Goal: Transaction & Acquisition: Purchase product/service

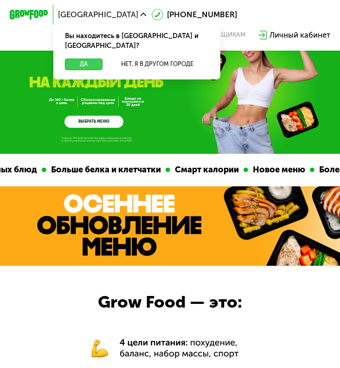
click at [80, 58] on button "Да" at bounding box center [84, 64] width 38 height 12
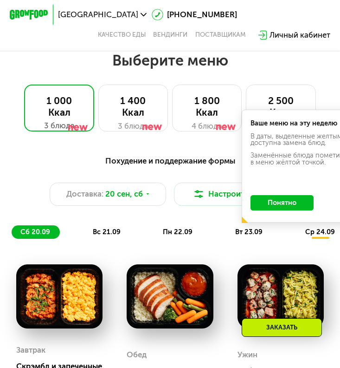
scroll to position [492, 0]
click at [298, 205] on button "Понятно" at bounding box center [282, 203] width 63 height 16
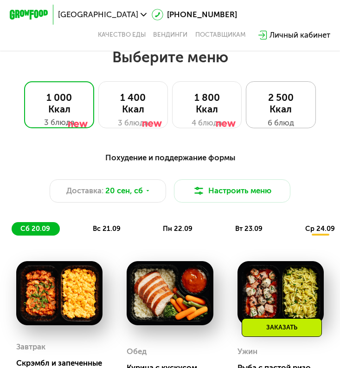
scroll to position [496, 0]
click at [251, 192] on button "Настроить меню" at bounding box center [232, 190] width 117 height 23
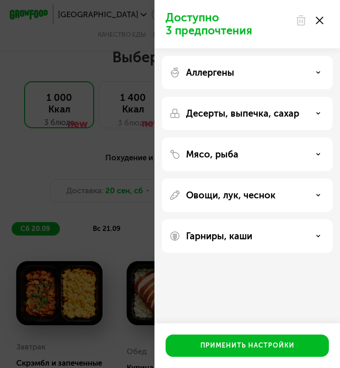
click at [104, 116] on div "Доступно 3 предпочтения Аллергены Десерты, выпечка, сахар Мясо, рыба Овощи, лук…" at bounding box center [170, 184] width 340 height 368
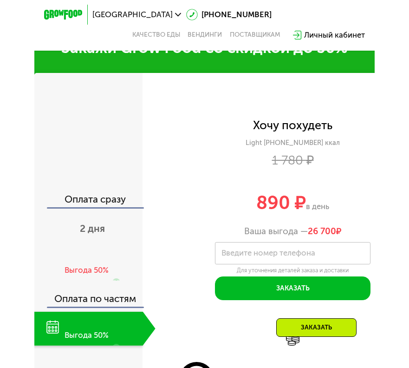
scroll to position [1087, 0]
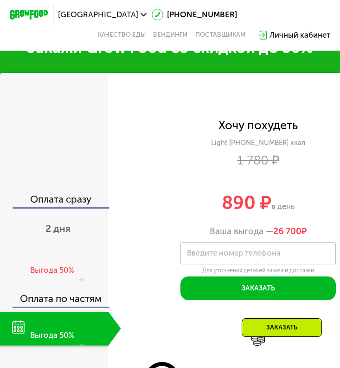
click at [338, 86] on div "Хочу похудеть Light [PHONE_NUMBER] ккал 1 780 ₽ 890 ₽ в день Ваша выгода — 26 7…" at bounding box center [258, 270] width 300 height 395
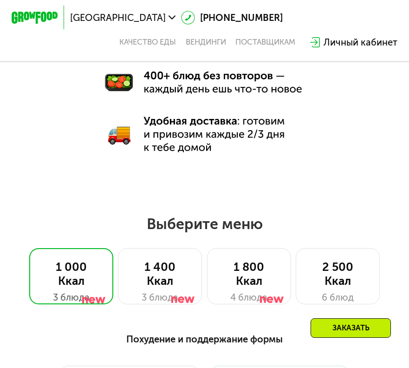
scroll to position [431, 0]
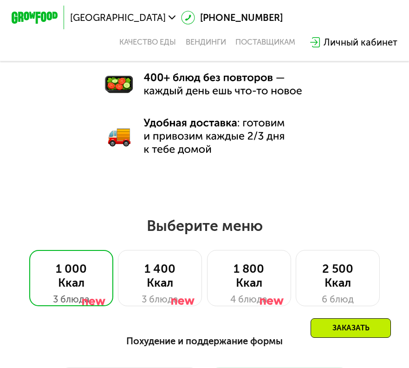
click at [219, 138] on img at bounding box center [204, 58] width 201 height 199
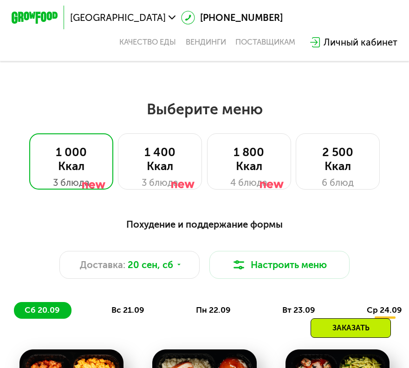
scroll to position [553, 0]
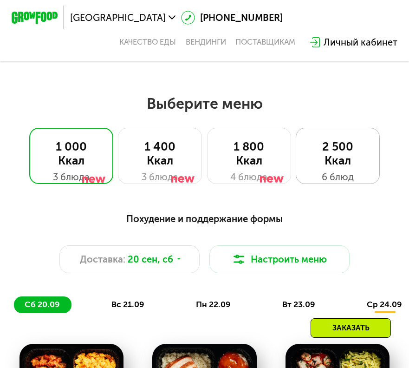
click at [321, 159] on div "2 500 Ккал" at bounding box center [338, 154] width 60 height 28
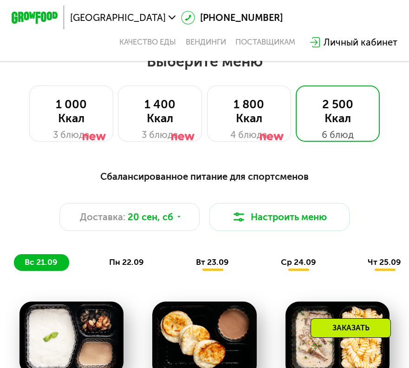
scroll to position [595, 0]
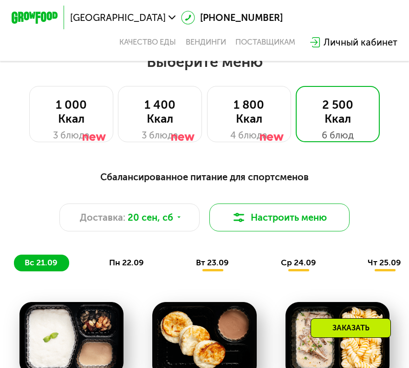
click at [247, 213] on button "Настроить меню" at bounding box center [279, 217] width 140 height 28
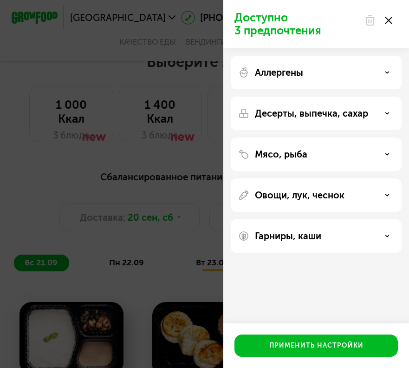
click at [313, 65] on div "Аллергены" at bounding box center [316, 72] width 171 height 33
click at [338, 82] on div "Аллергены" at bounding box center [316, 72] width 171 height 33
click at [340, 74] on icon at bounding box center [387, 72] width 5 height 5
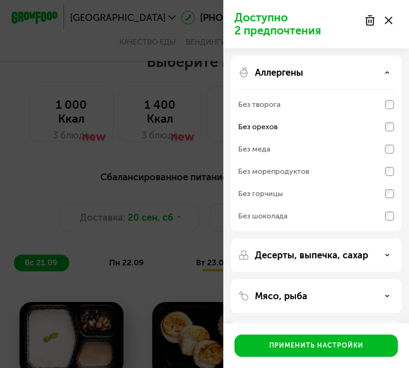
click at [340, 73] on icon at bounding box center [387, 72] width 5 height 5
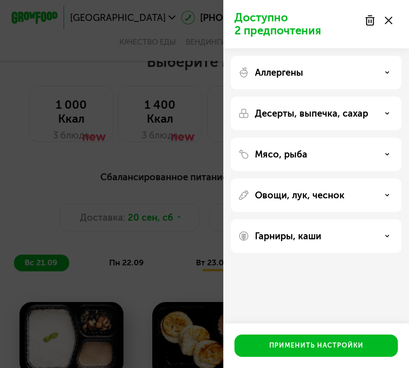
click at [340, 73] on use at bounding box center [387, 71] width 3 height 1
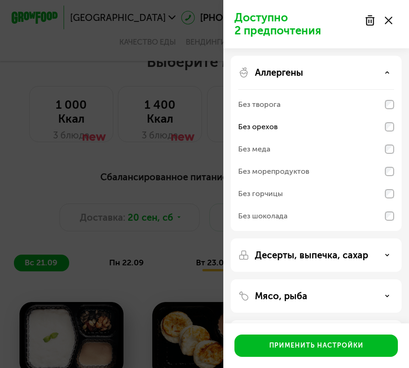
click at [340, 73] on icon at bounding box center [387, 72] width 5 height 5
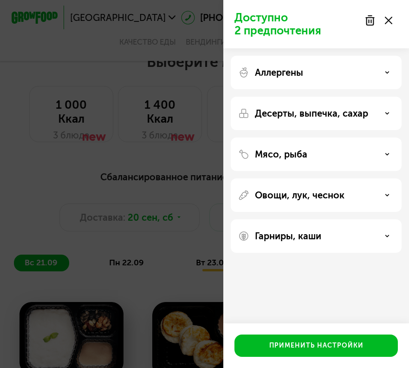
click at [340, 114] on div "Десерты, выпечка, сахар" at bounding box center [316, 113] width 156 height 11
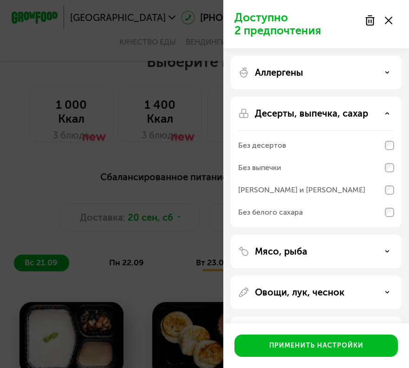
click at [340, 114] on div "Десерты, выпечка, сахар" at bounding box center [316, 113] width 156 height 11
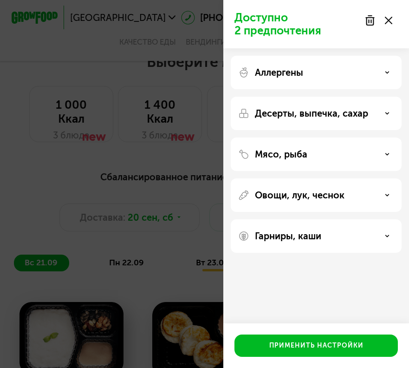
click at [340, 151] on div "Мясо, рыба" at bounding box center [316, 154] width 156 height 11
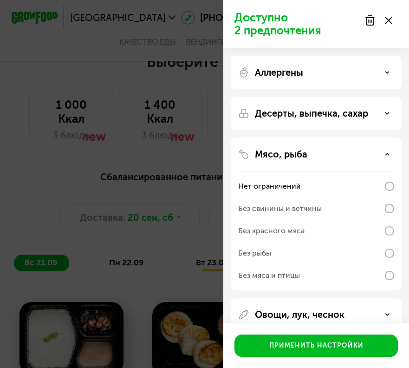
click at [340, 151] on div "Мясо, рыба" at bounding box center [316, 154] width 156 height 11
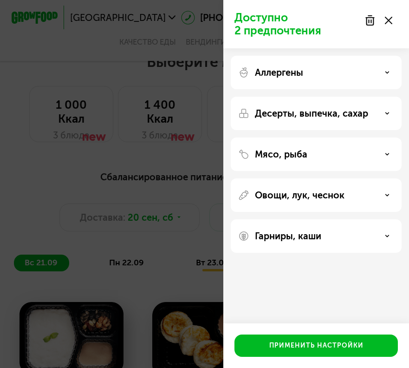
click at [340, 193] on div "Овощи, лук, чеснок" at bounding box center [316, 194] width 156 height 11
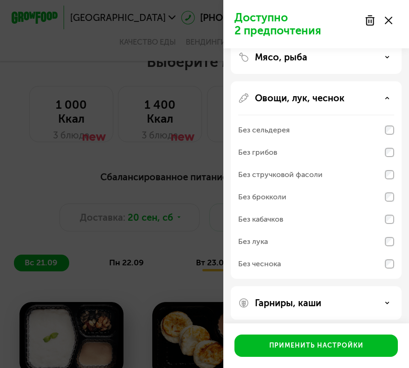
scroll to position [97, 0]
click at [340, 96] on div "Овощи, лук, чеснок" at bounding box center [316, 98] width 156 height 11
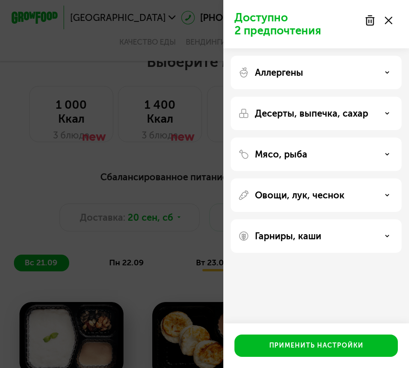
click at [340, 229] on div "Гарниры, каши" at bounding box center [316, 235] width 171 height 33
click at [340, 236] on div "Гарниры, каши" at bounding box center [316, 235] width 156 height 11
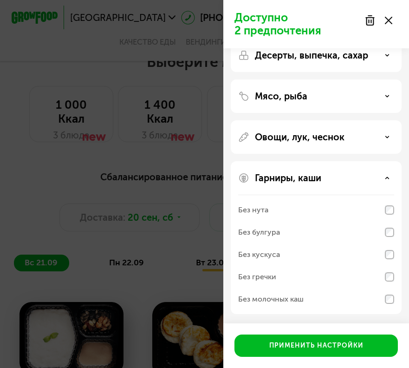
scroll to position [58, 0]
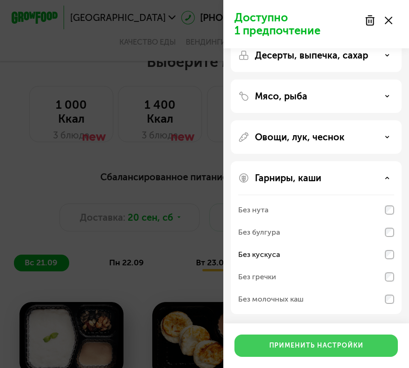
click at [340, 342] on div "Применить настройки" at bounding box center [316, 345] width 94 height 9
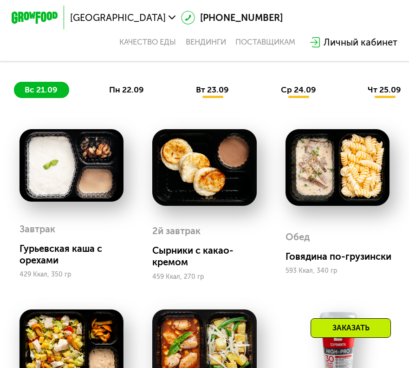
scroll to position [842, 0]
click at [312, 226] on div "[PERSON_NAME] по-грузински 593 Ккал, 340 гр" at bounding box center [337, 251] width 104 height 58
click at [142, 98] on div "Сбалансированное питание для спортсменов Доставка: [DATE] Настроить меню Настро…" at bounding box center [204, 10] width 395 height 189
click at [135, 87] on span "пн 22.09" at bounding box center [126, 89] width 35 height 10
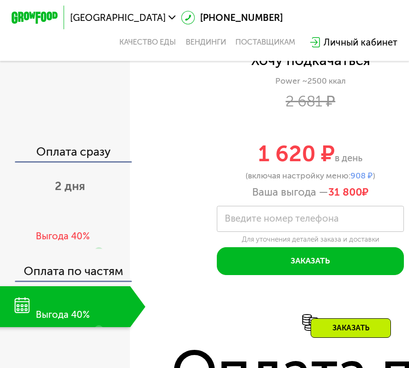
scroll to position [1649, 0]
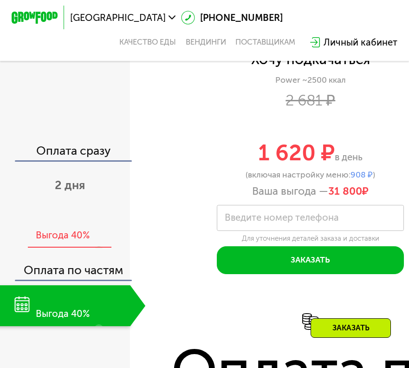
click at [69, 232] on div "Выгода 40%" at bounding box center [63, 235] width 54 height 13
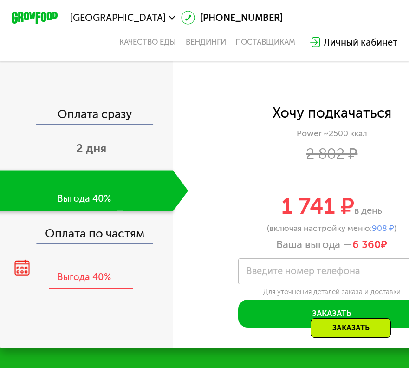
scroll to position [1594, 0]
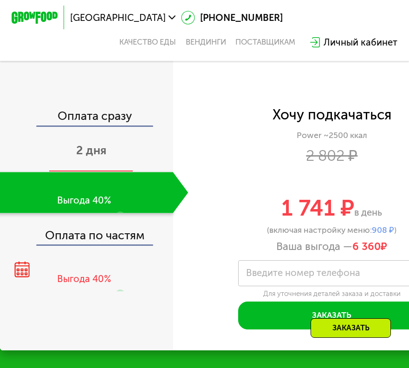
click at [90, 146] on span "2 дня" at bounding box center [91, 150] width 30 height 14
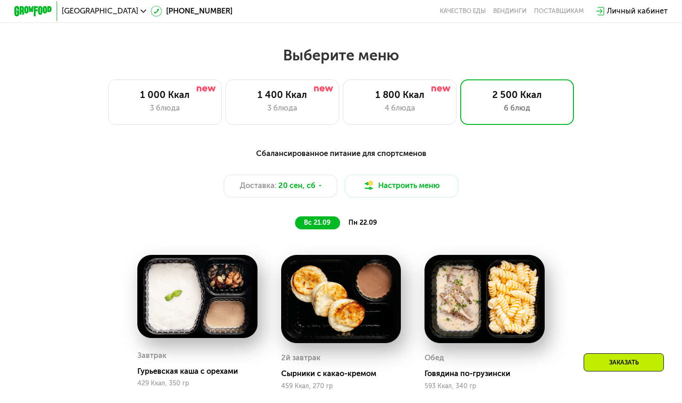
scroll to position [577, 0]
click at [278, 189] on div "Доставка: [DATE]" at bounding box center [281, 186] width 114 height 23
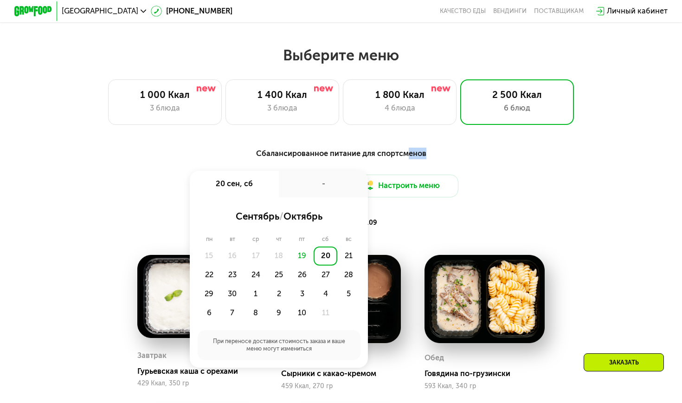
click at [340, 158] on div "Сбалансированное питание для спортсменов" at bounding box center [341, 154] width 561 height 12
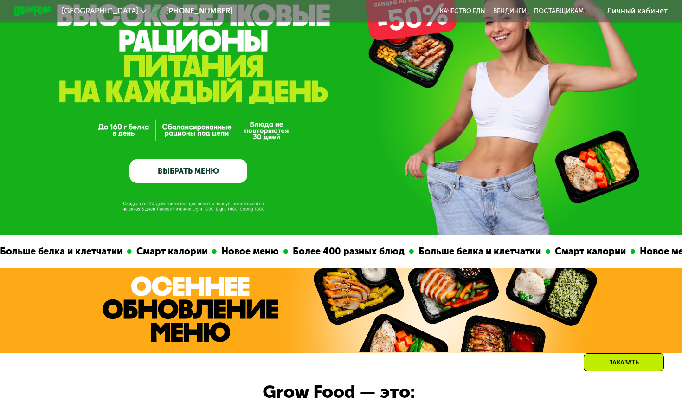
scroll to position [72, 0]
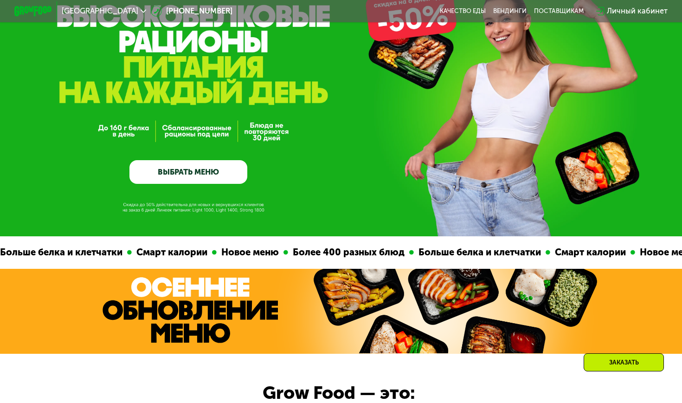
click at [197, 174] on link "ВЫБРАТЬ МЕНЮ" at bounding box center [189, 172] width 118 height 24
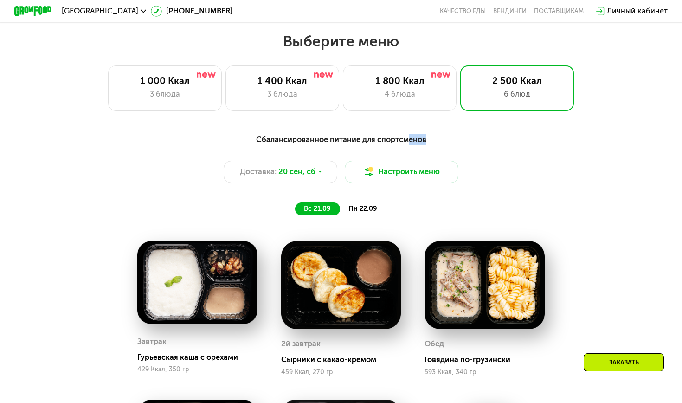
scroll to position [601, 0]
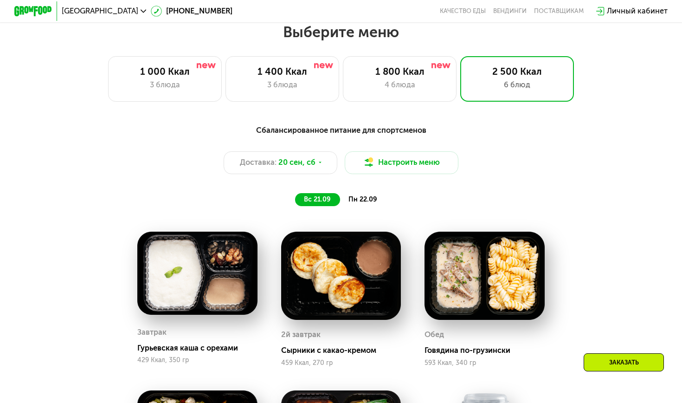
click at [340, 162] on div "Доставка: [DATE] Настроить меню" at bounding box center [341, 162] width 561 height 23
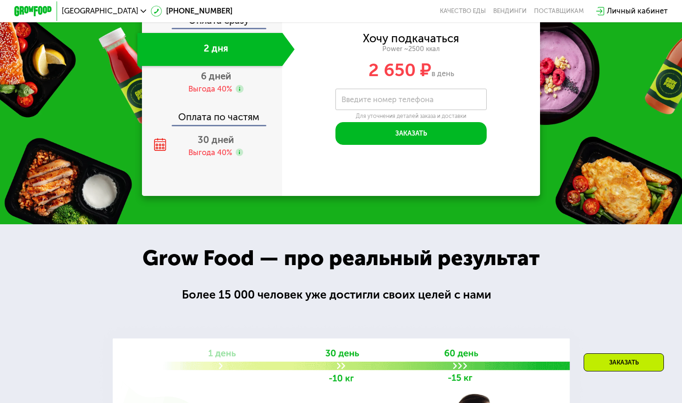
scroll to position [1390, 0]
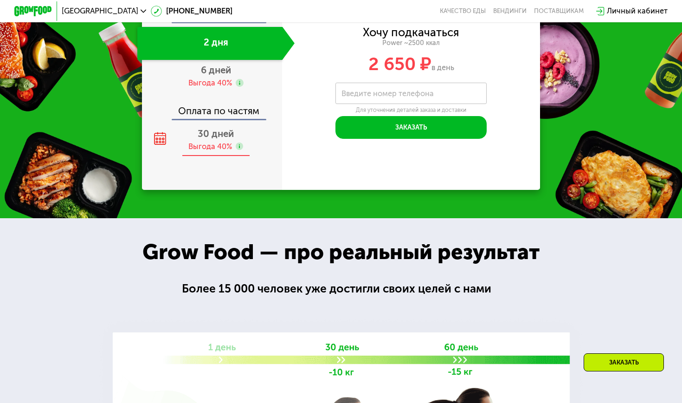
click at [216, 128] on span "30 дней" at bounding box center [216, 133] width 36 height 11
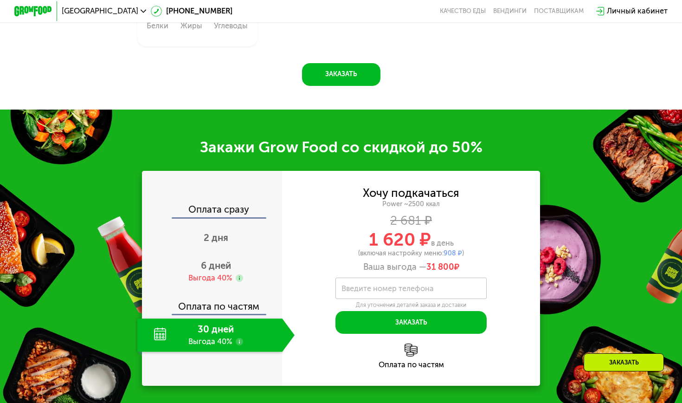
scroll to position [1219, 0]
click at [242, 274] on use at bounding box center [239, 277] width 7 height 7
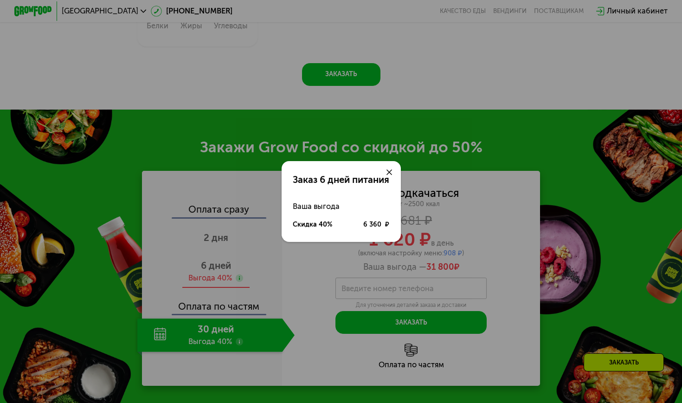
click at [242, 274] on div "Заказ 6 дней питания Ваша выгода Скидка 40% 6 360 ₽" at bounding box center [341, 201] width 682 height 403
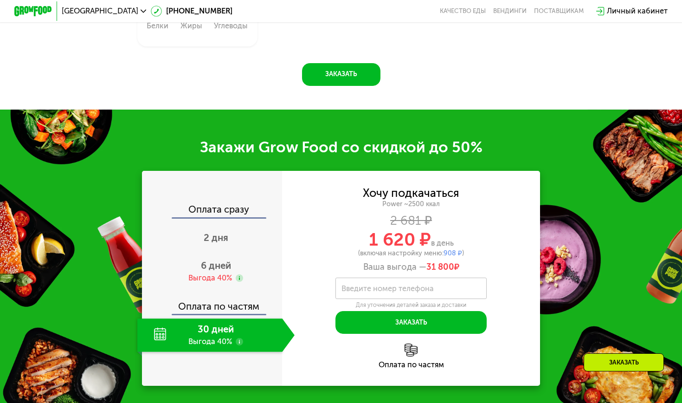
click at [241, 339] on use at bounding box center [239, 341] width 7 height 7
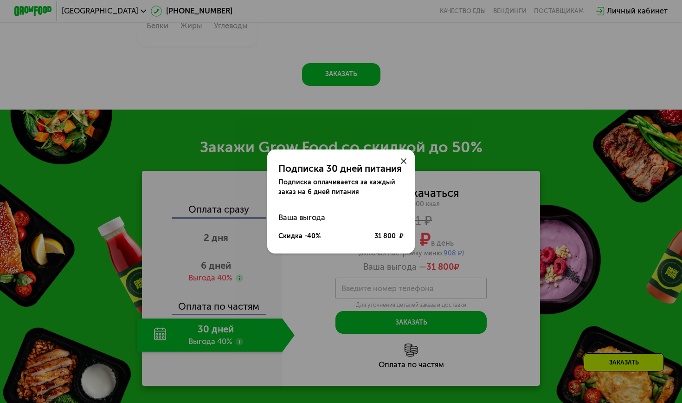
click at [241, 339] on div "Подписка 30 дней питания Подписка оплачивается за каждый заказ на 6 дней питани…" at bounding box center [341, 201] width 682 height 403
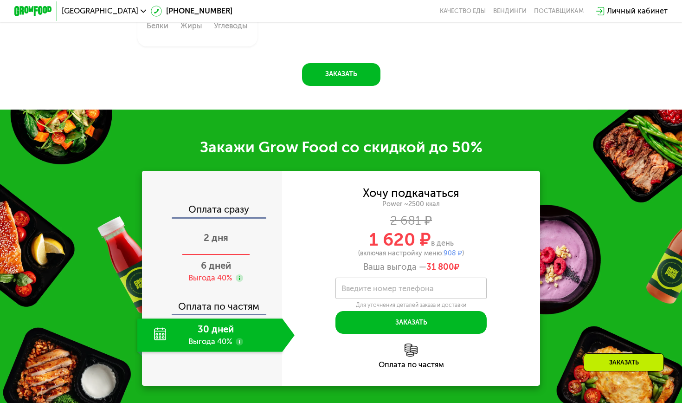
click at [242, 229] on div "2 дня" at bounding box center [215, 238] width 157 height 33
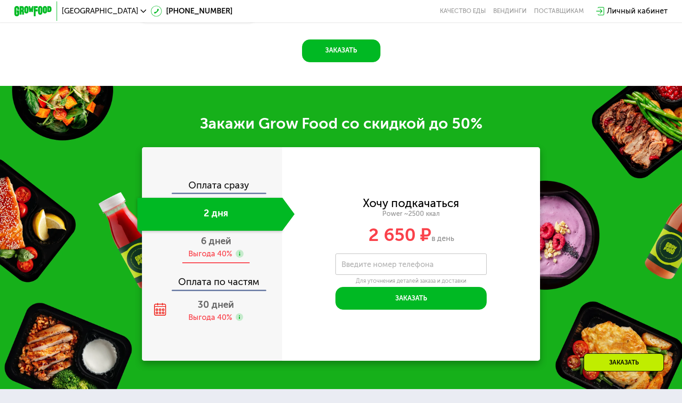
click at [219, 242] on span "6 дней" at bounding box center [216, 240] width 30 height 11
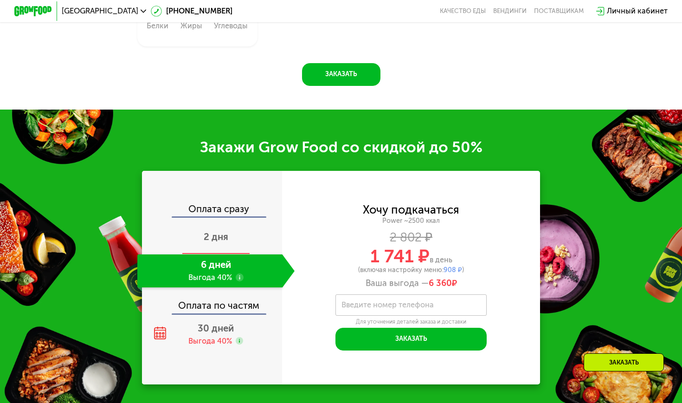
click at [220, 236] on span "2 дня" at bounding box center [216, 236] width 25 height 11
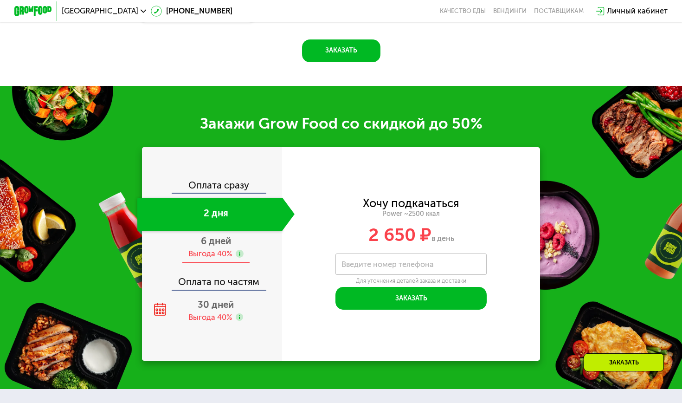
click at [219, 239] on span "6 дней" at bounding box center [216, 240] width 30 height 11
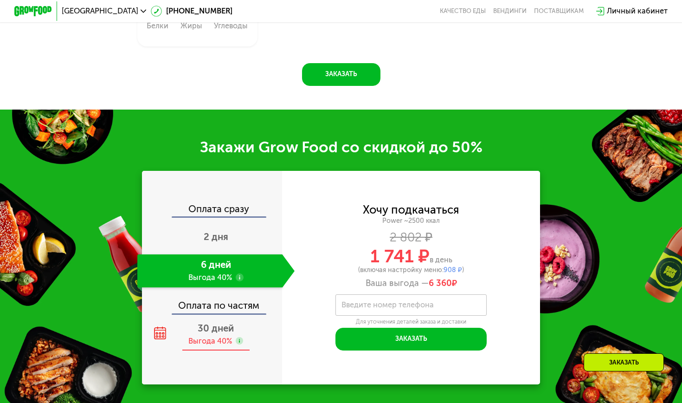
click at [214, 339] on div "Выгода 40%" at bounding box center [210, 341] width 44 height 11
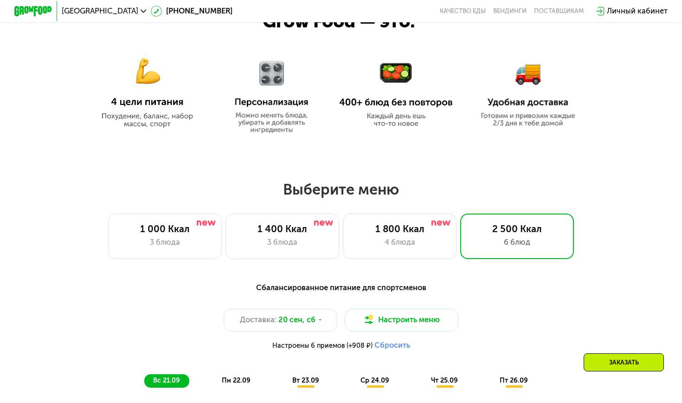
scroll to position [444, 0]
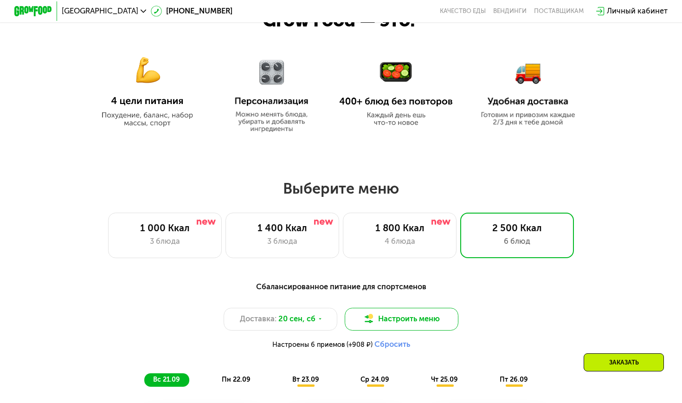
click at [340, 326] on button "Настроить меню" at bounding box center [402, 319] width 114 height 23
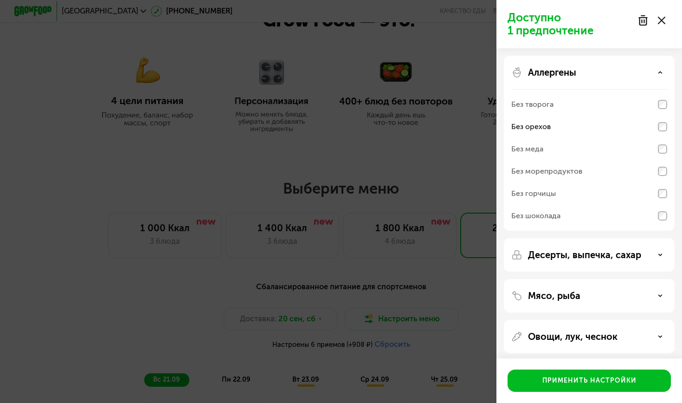
click at [340, 132] on div "Без орехов" at bounding box center [590, 127] width 156 height 22
click at [340, 68] on div "Аллергены" at bounding box center [590, 72] width 156 height 11
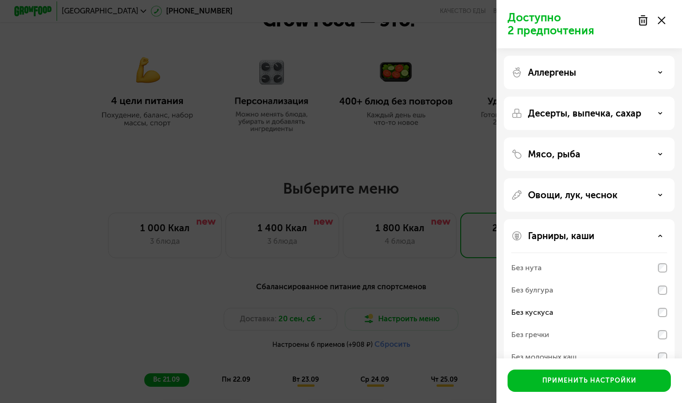
click at [340, 314] on div "Без кускуса" at bounding box center [590, 312] width 156 height 22
click at [340, 238] on div "Гарниры, каши" at bounding box center [590, 235] width 156 height 11
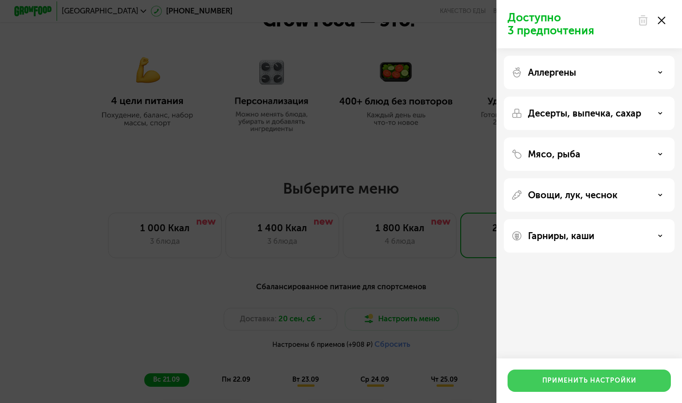
click at [340, 354] on div "Применить настройки" at bounding box center [590, 380] width 94 height 9
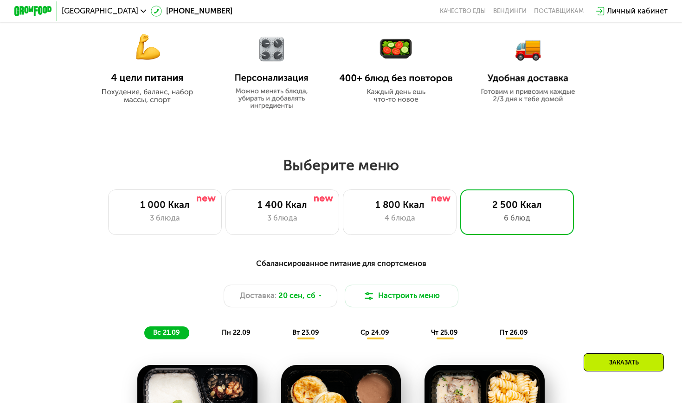
scroll to position [464, 0]
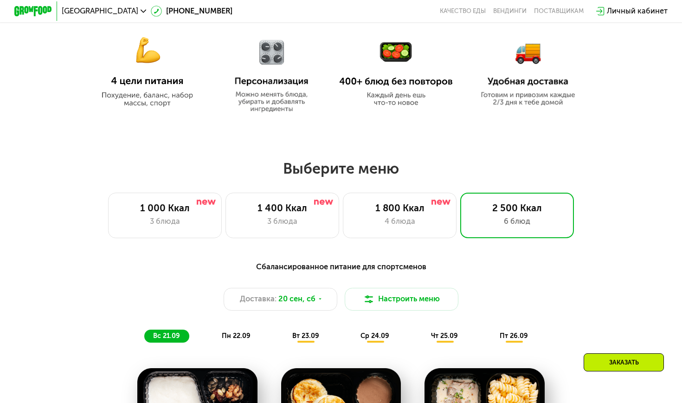
click at [244, 331] on div "пн 22.09" at bounding box center [236, 336] width 47 height 13
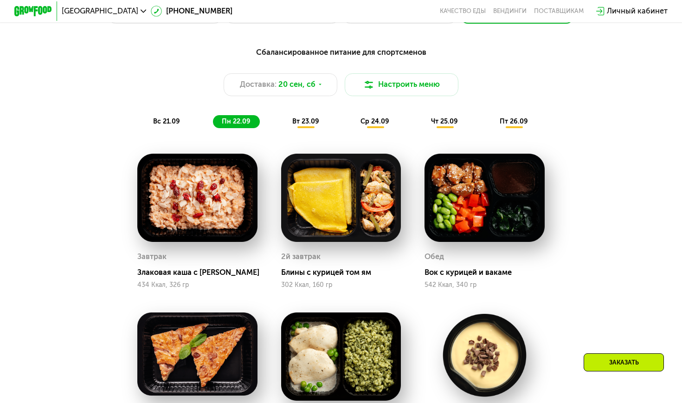
scroll to position [637, 0]
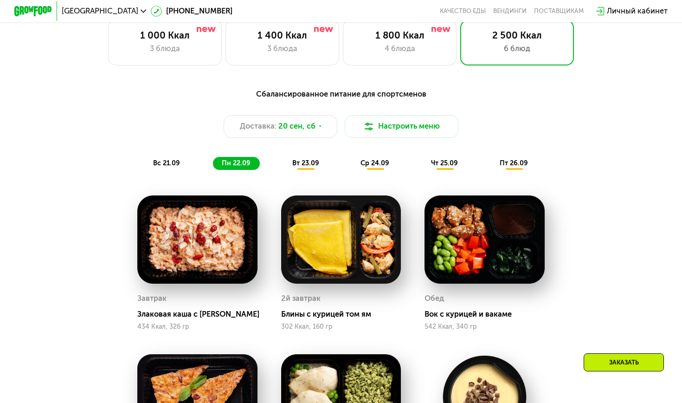
click at [305, 162] on span "вт 23.09" at bounding box center [305, 163] width 27 height 8
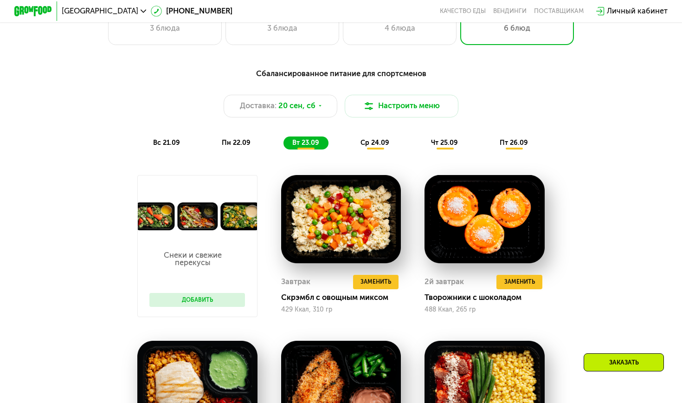
scroll to position [623, 0]
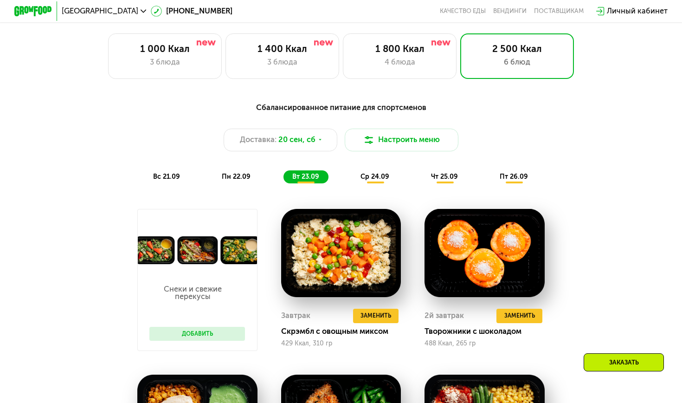
click at [340, 175] on span "ср 24.09" at bounding box center [375, 177] width 29 height 8
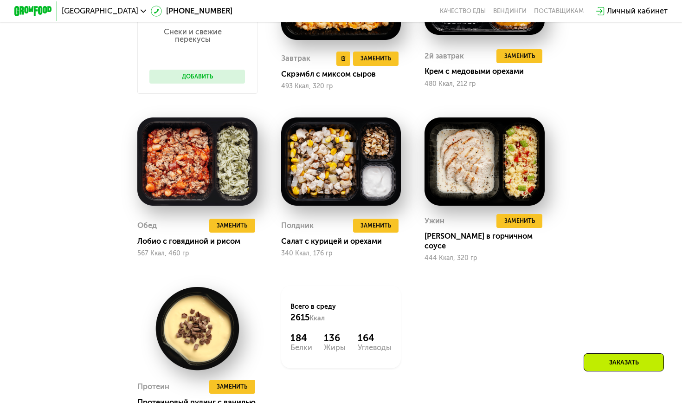
scroll to position [882, 0]
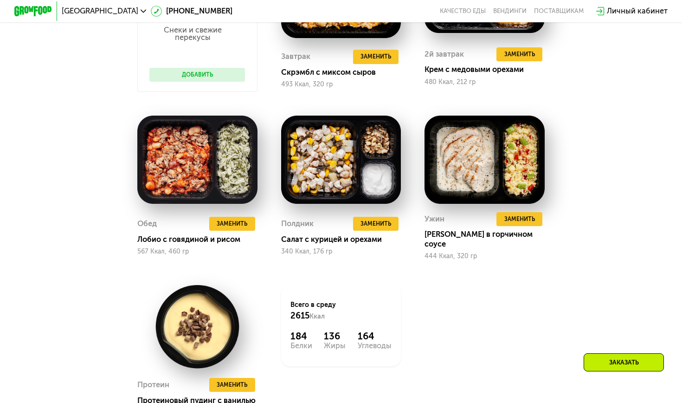
click at [340, 273] on div "Снеки и свежие перекусы Добавить Завтрак Удалить Завтрак Заменить Заменить Завт…" at bounding box center [341, 183] width 431 height 491
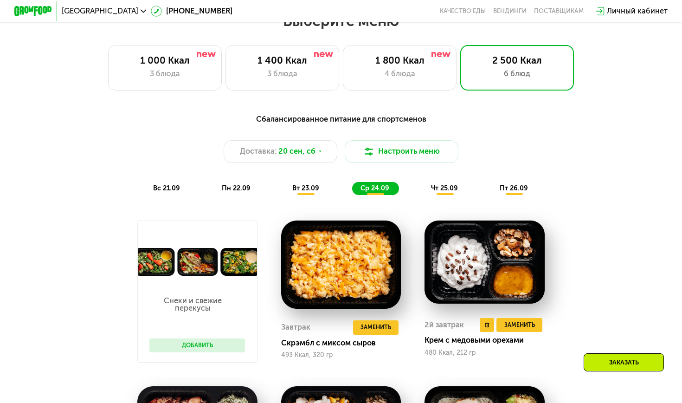
scroll to position [611, 0]
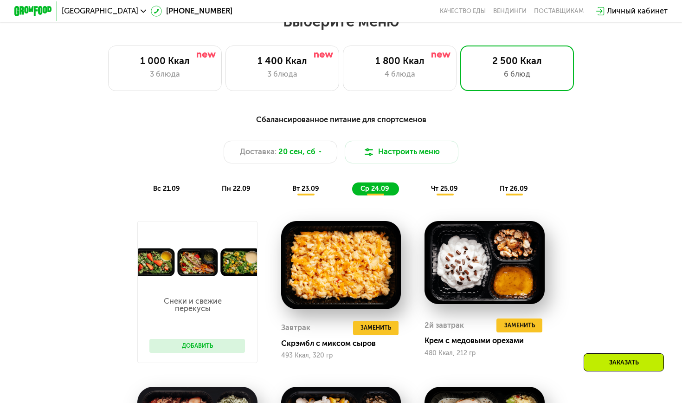
click at [340, 179] on div "Сбалансированное питание для спортсменов Доставка: 20 сен, сб Настроить меню вс…" at bounding box center [341, 155] width 561 height 82
click at [340, 188] on span "чт 25.09" at bounding box center [444, 189] width 27 height 8
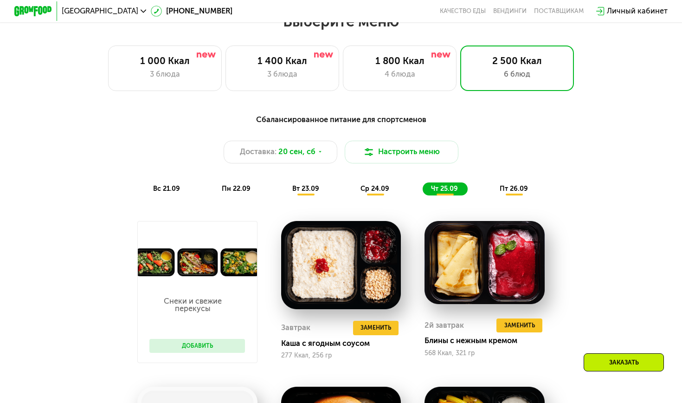
click at [340, 196] on div "Сбалансированное питание для спортсменов Доставка: 20 сен, сб Настроить меню вс…" at bounding box center [341, 154] width 572 height 93
click at [340, 193] on div "ср 24.09" at bounding box center [375, 188] width 47 height 13
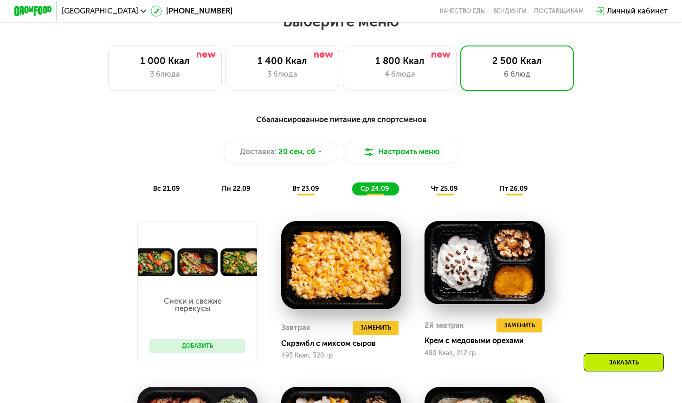
click at [340, 194] on div "чт 25.09" at bounding box center [445, 188] width 45 height 13
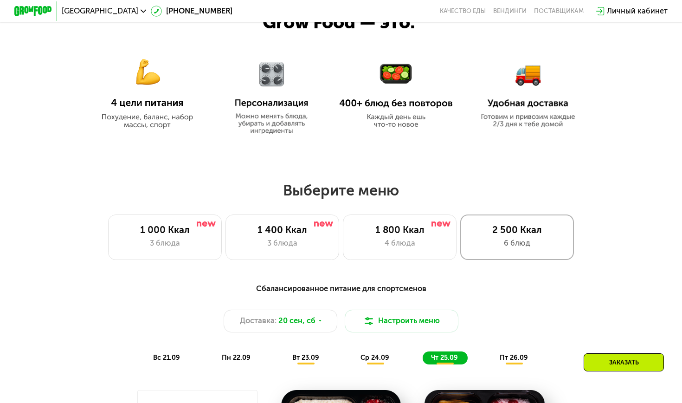
scroll to position [471, 0]
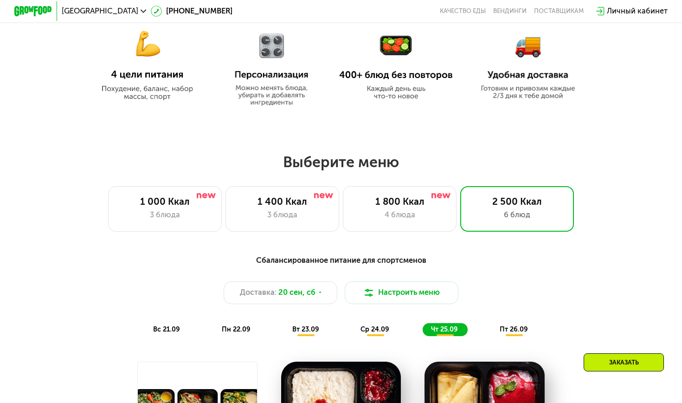
click at [340, 326] on span "пт 26.09" at bounding box center [514, 329] width 28 height 8
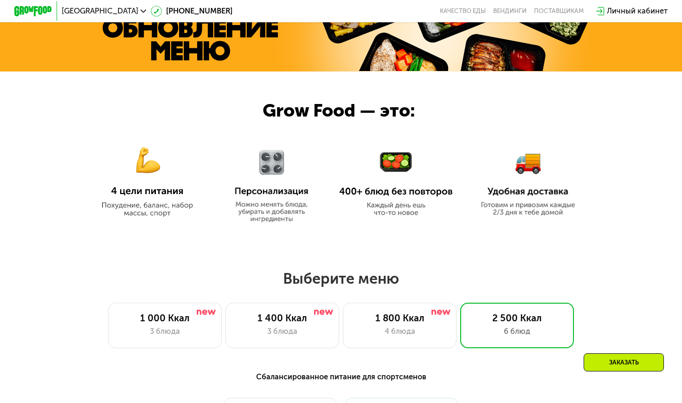
scroll to position [359, 0]
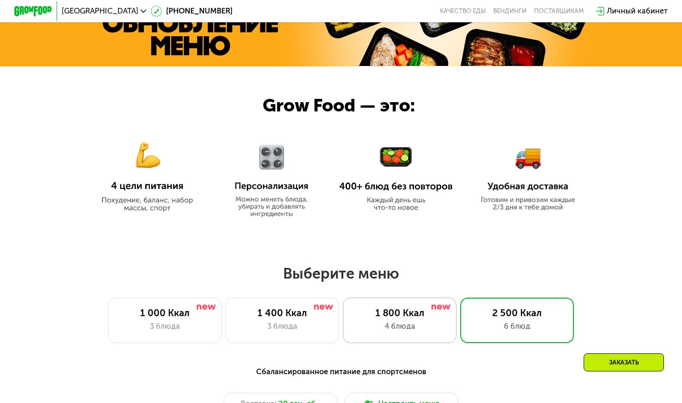
click at [340, 329] on div "4 блюда" at bounding box center [400, 327] width 94 height 12
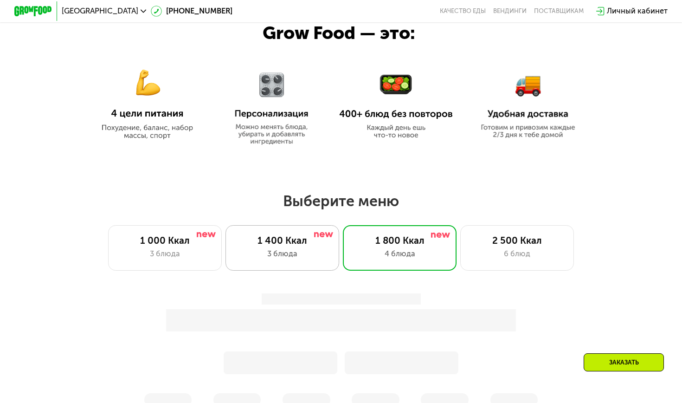
scroll to position [434, 0]
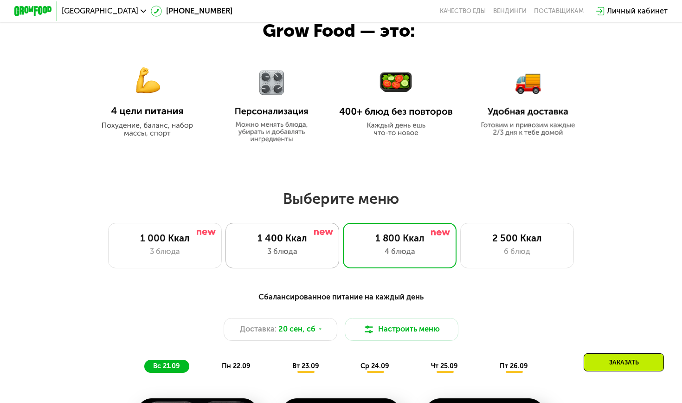
click at [273, 256] on div "3 блюда" at bounding box center [282, 252] width 94 height 12
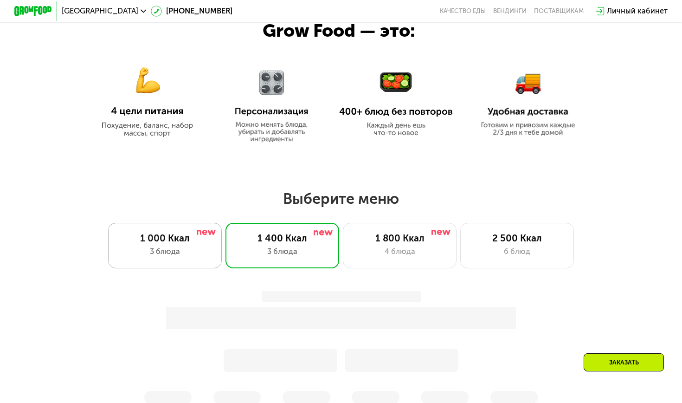
click at [183, 245] on div "1 000 Ккал 3 блюда" at bounding box center [165, 245] width 114 height 45
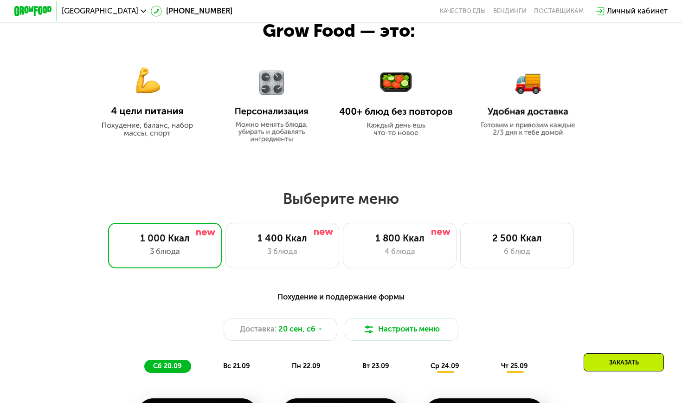
click at [141, 89] on img at bounding box center [148, 95] width 114 height 83
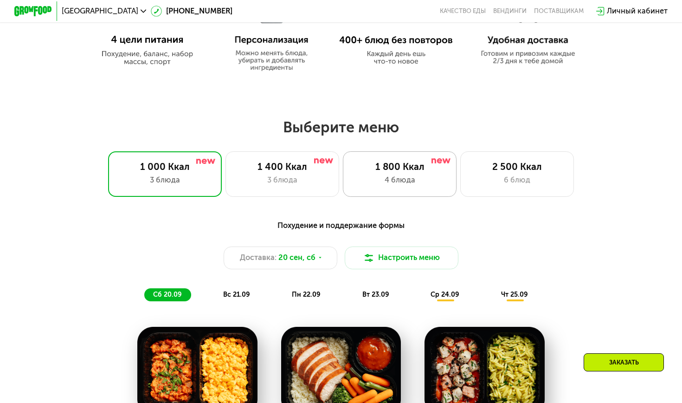
scroll to position [500, 0]
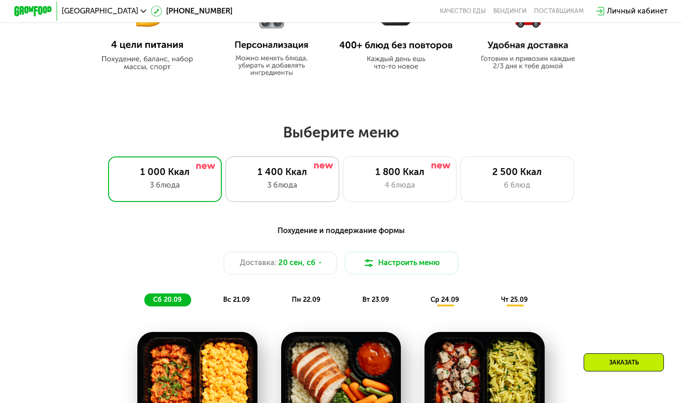
click at [254, 183] on div "3 блюда" at bounding box center [282, 186] width 94 height 12
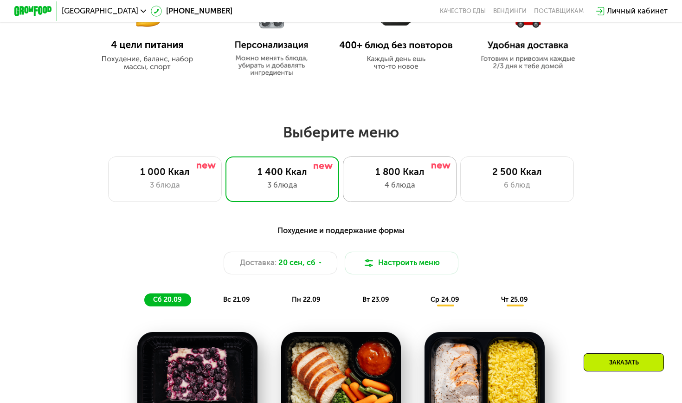
click at [340, 183] on div "4 блюда" at bounding box center [400, 186] width 94 height 12
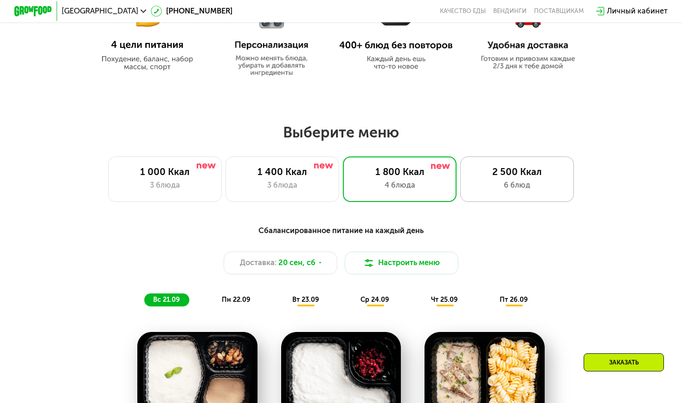
click at [340, 174] on div "2 500 Ккал" at bounding box center [518, 172] width 94 height 12
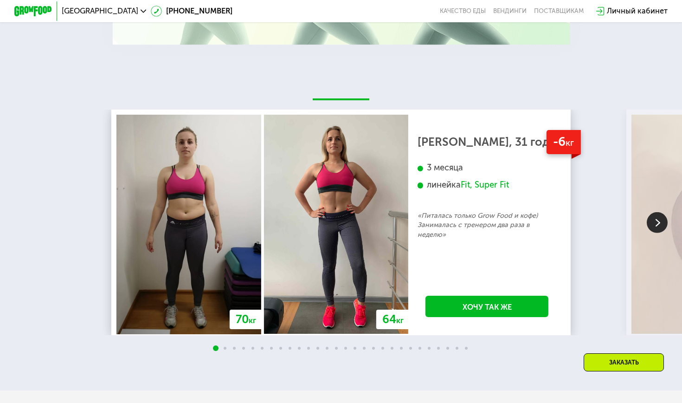
scroll to position [1903, 0]
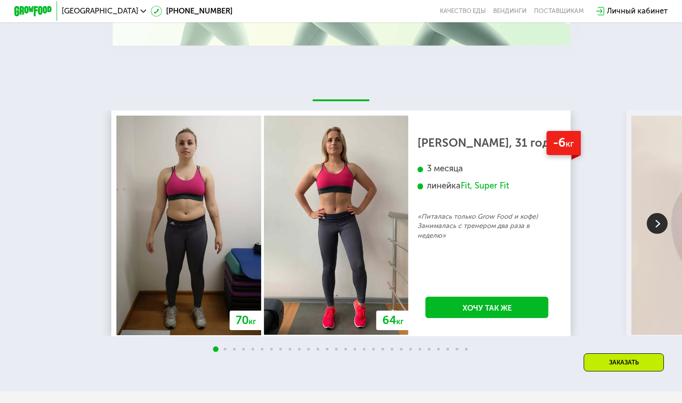
click at [340, 220] on img at bounding box center [657, 223] width 21 height 21
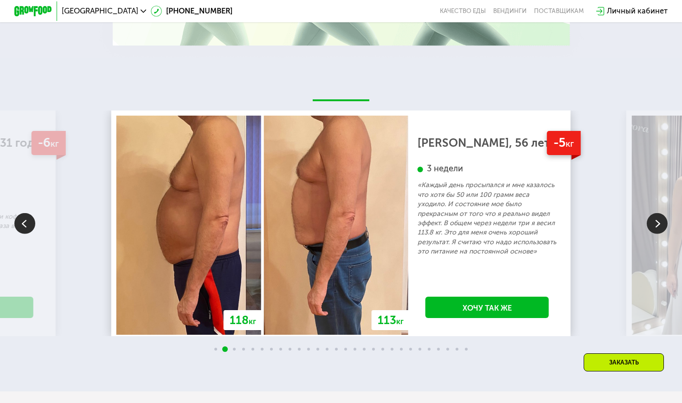
click at [340, 219] on img at bounding box center [657, 223] width 21 height 21
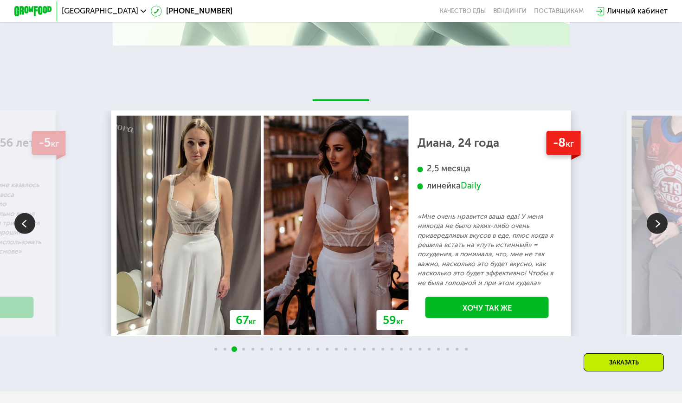
click at [340, 219] on img at bounding box center [657, 223] width 21 height 21
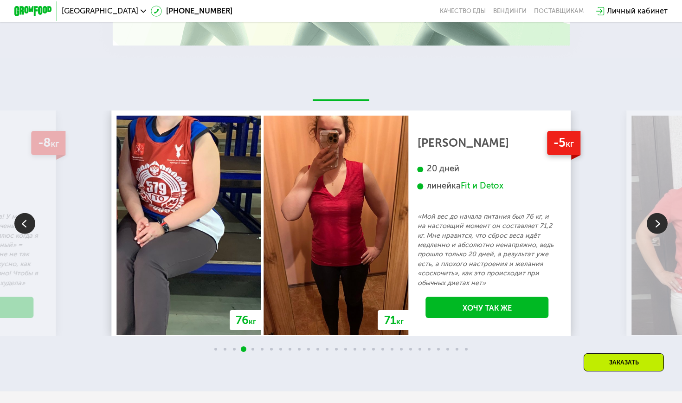
click at [340, 220] on img at bounding box center [657, 223] width 21 height 21
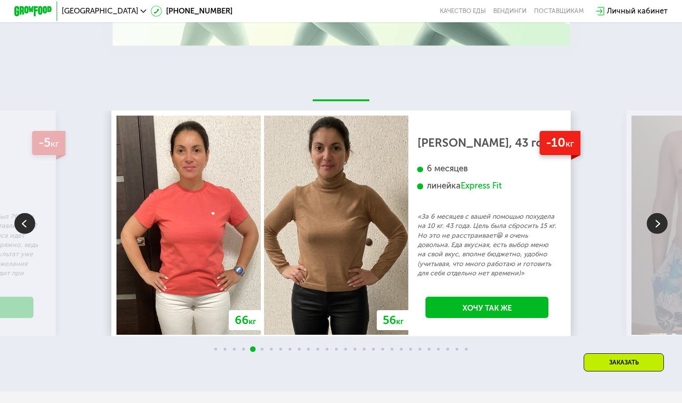
click at [340, 220] on img at bounding box center [657, 223] width 21 height 21
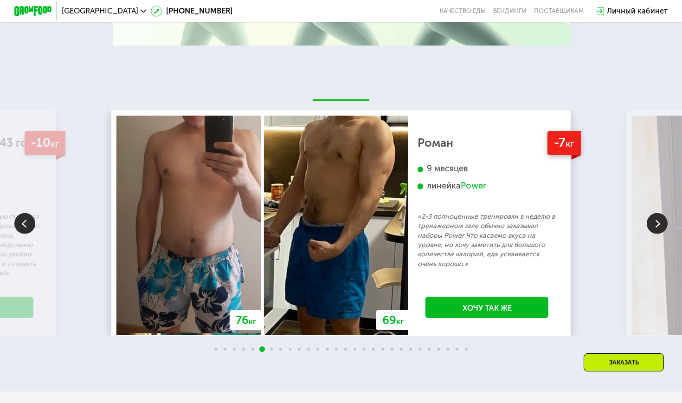
click at [340, 220] on img at bounding box center [657, 223] width 21 height 21
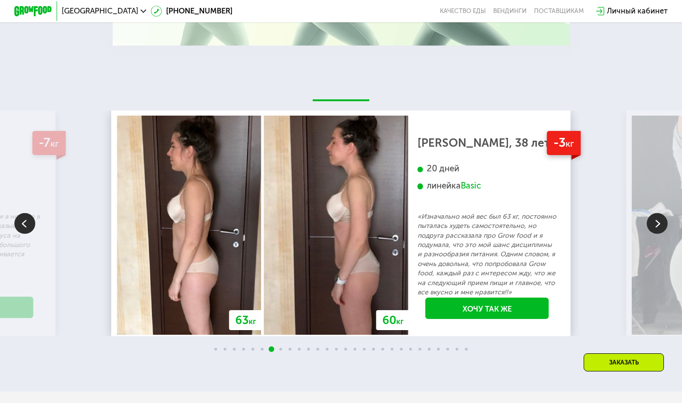
click at [340, 220] on img at bounding box center [657, 223] width 21 height 21
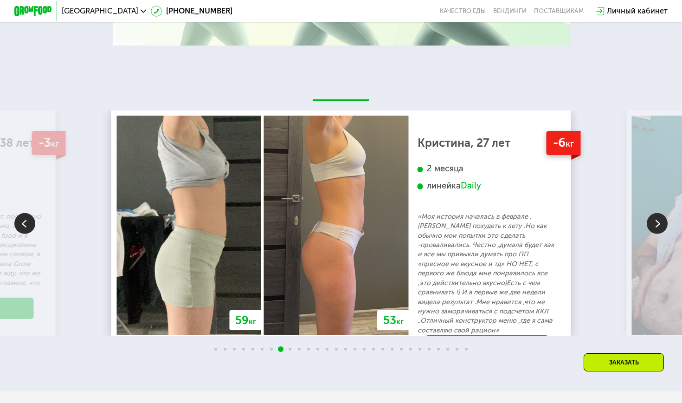
click at [340, 220] on img at bounding box center [657, 223] width 21 height 21
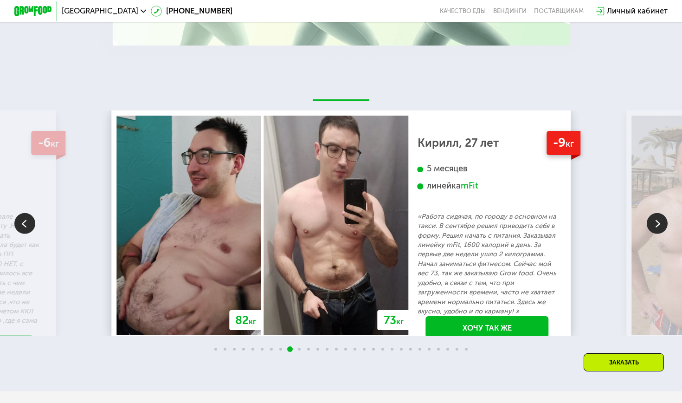
click at [340, 220] on img at bounding box center [657, 223] width 21 height 21
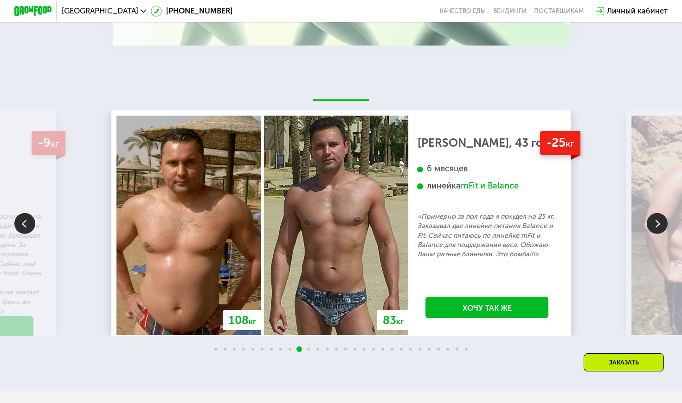
click at [340, 220] on img at bounding box center [657, 223] width 21 height 21
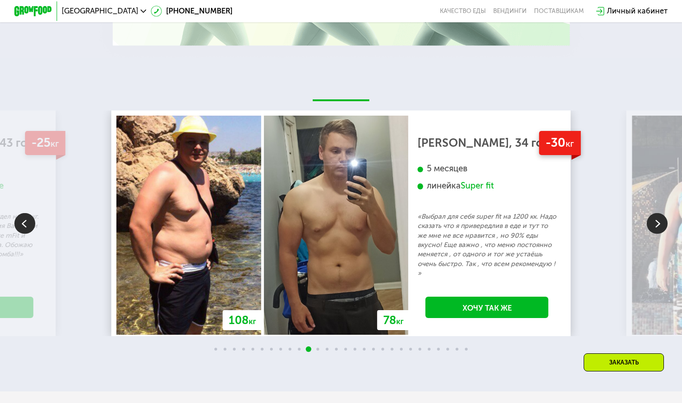
click at [340, 220] on img at bounding box center [657, 223] width 21 height 21
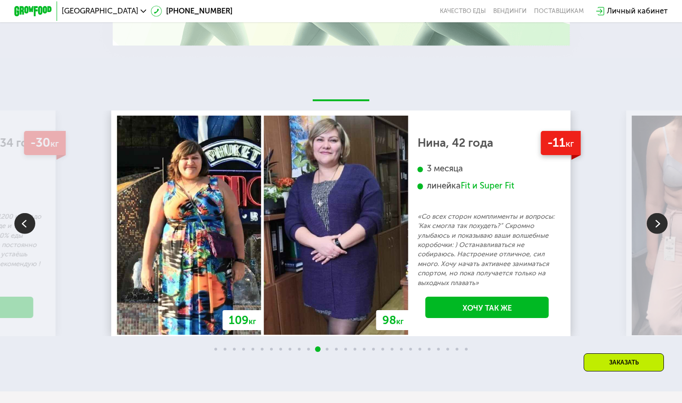
click at [340, 220] on img at bounding box center [657, 223] width 21 height 21
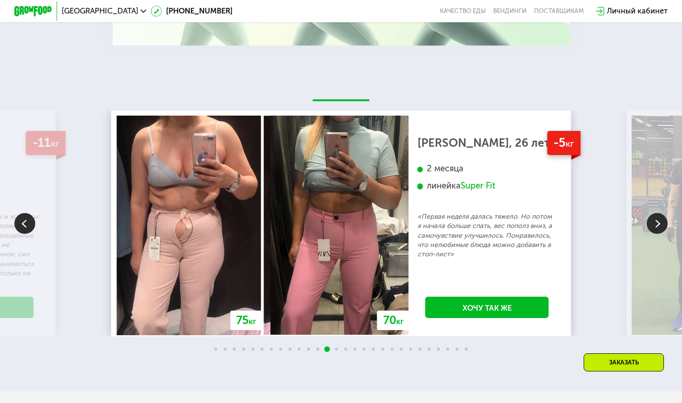
click at [340, 220] on img at bounding box center [657, 223] width 21 height 21
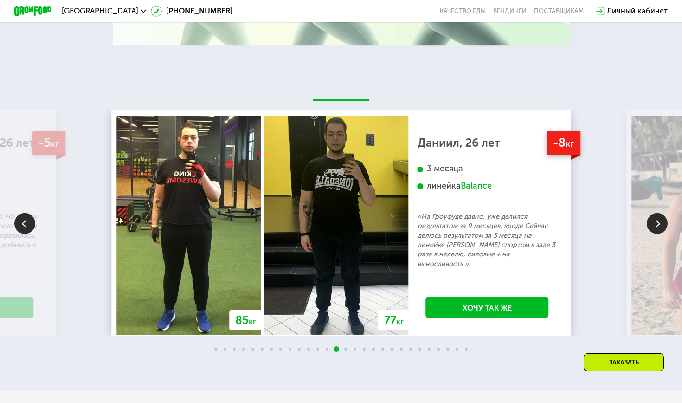
click at [340, 220] on img at bounding box center [657, 223] width 21 height 21
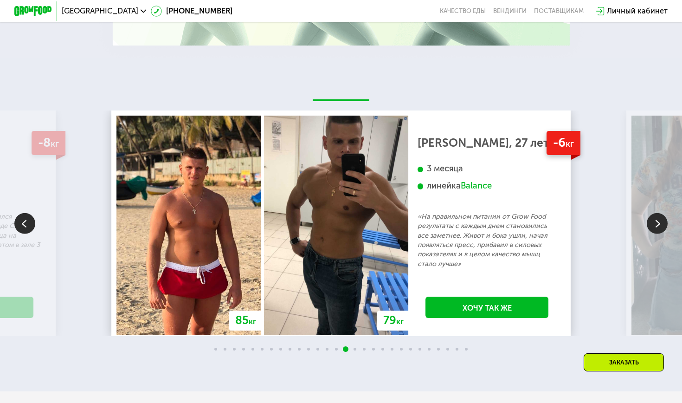
click at [340, 220] on img at bounding box center [657, 223] width 21 height 21
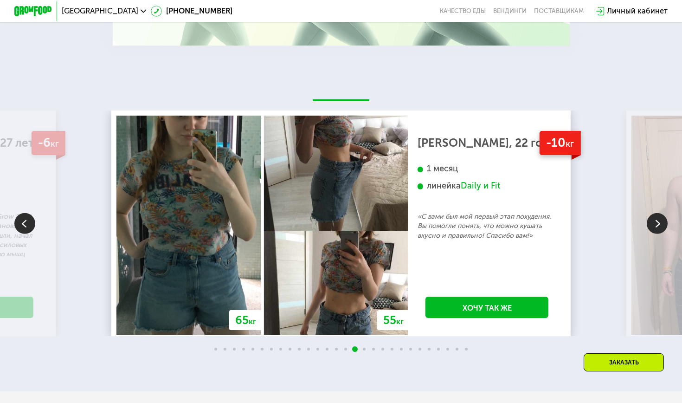
click at [340, 220] on img at bounding box center [657, 223] width 21 height 21
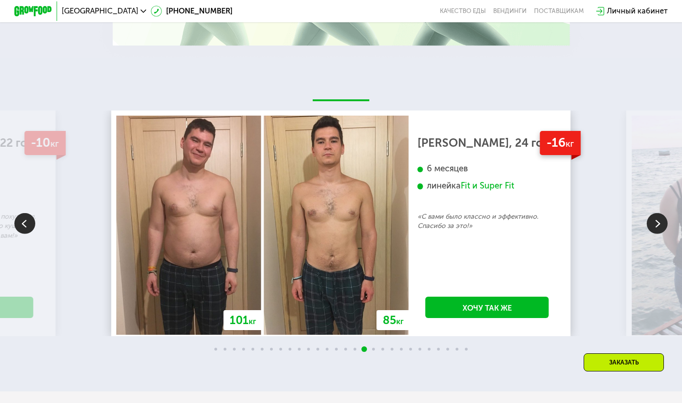
click at [340, 220] on img at bounding box center [657, 223] width 21 height 21
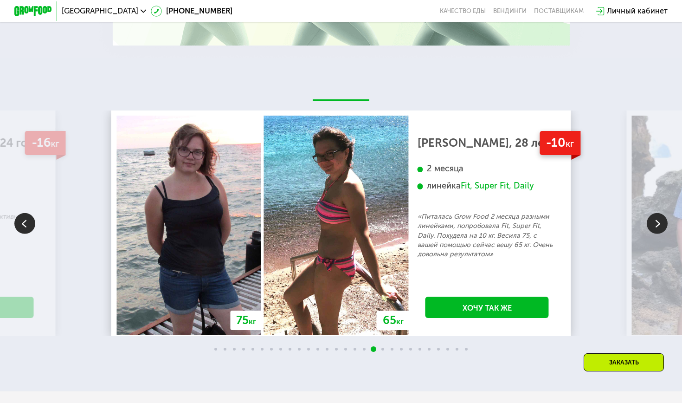
click at [340, 220] on img at bounding box center [657, 223] width 21 height 21
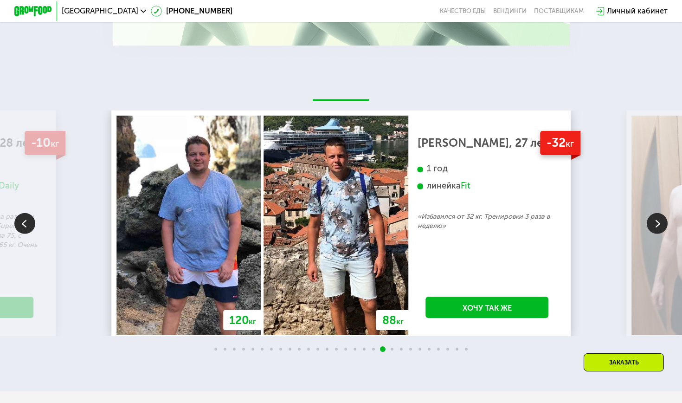
click at [340, 220] on img at bounding box center [657, 223] width 21 height 21
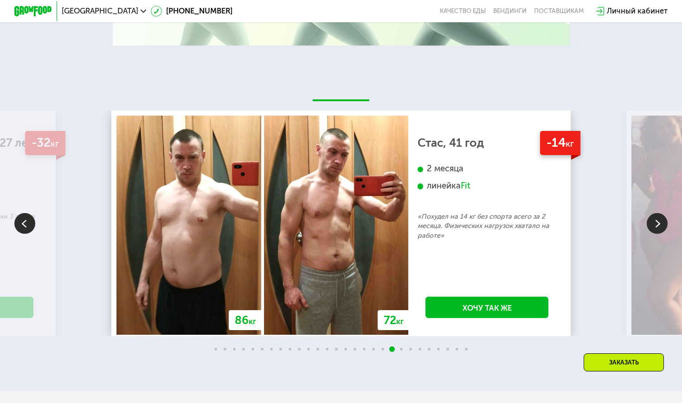
click at [340, 220] on img at bounding box center [657, 223] width 21 height 21
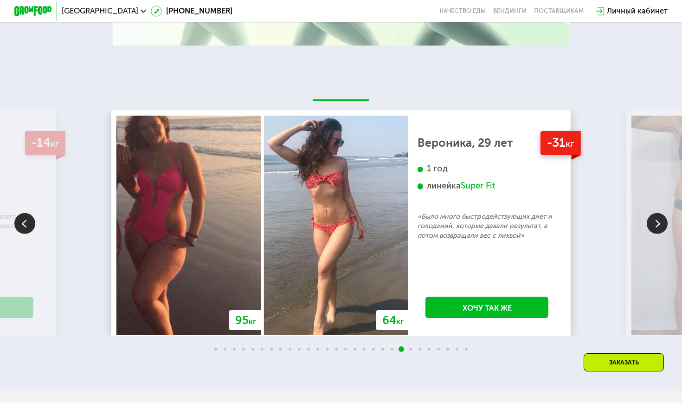
click at [340, 220] on img at bounding box center [657, 223] width 21 height 21
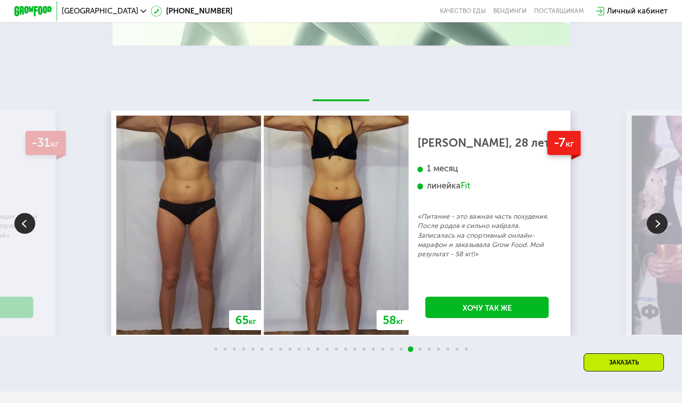
click at [340, 220] on img at bounding box center [657, 223] width 21 height 21
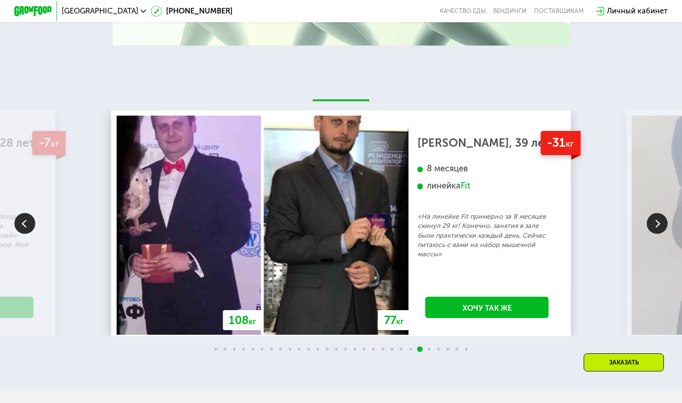
click at [340, 220] on img at bounding box center [657, 223] width 21 height 21
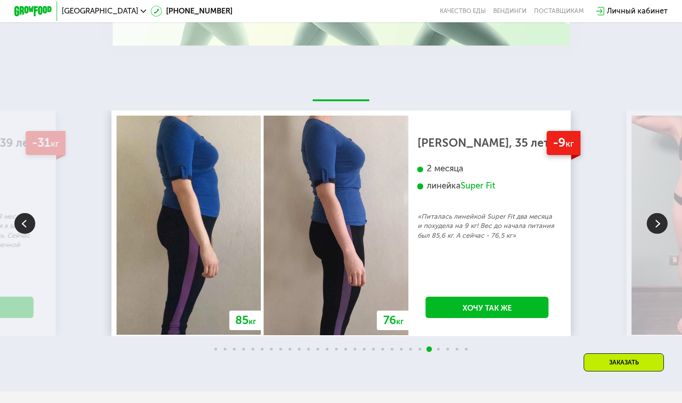
click at [340, 220] on img at bounding box center [657, 223] width 21 height 21
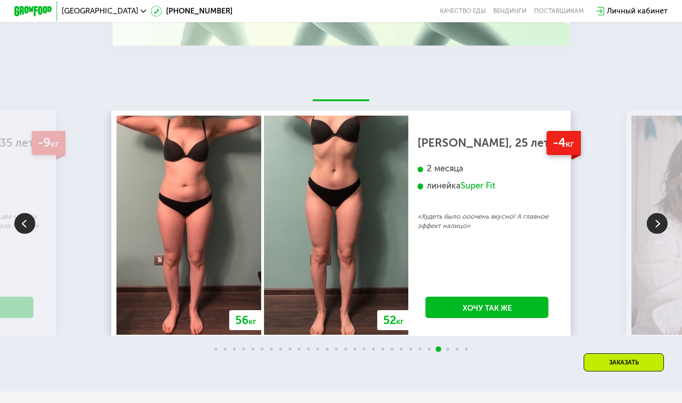
click at [340, 220] on img at bounding box center [657, 223] width 21 height 21
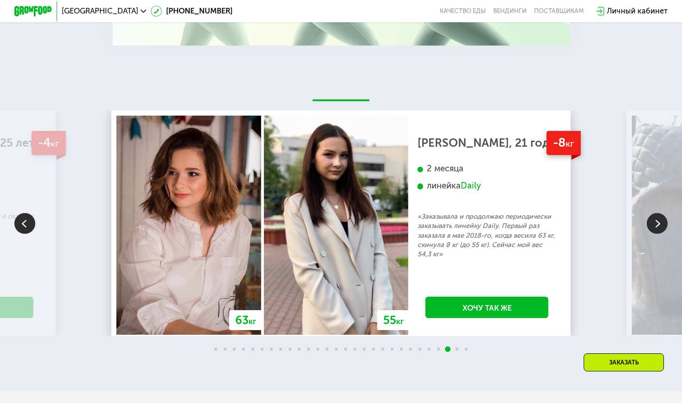
click at [340, 220] on img at bounding box center [657, 223] width 21 height 21
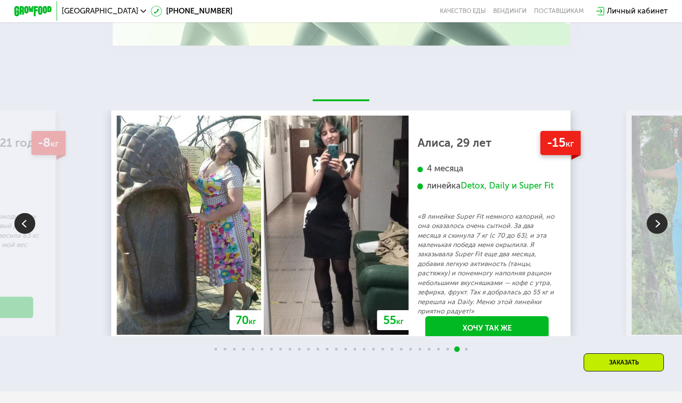
click at [340, 220] on img at bounding box center [657, 223] width 21 height 21
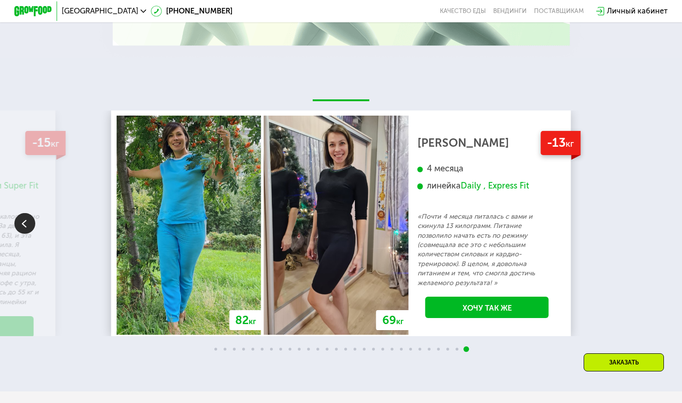
click at [340, 220] on div "70 кг 64 кг -6 кг [PERSON_NAME], 31 год 3 месяца линейка Fit, Super Fit «Питала…" at bounding box center [341, 223] width 682 height 226
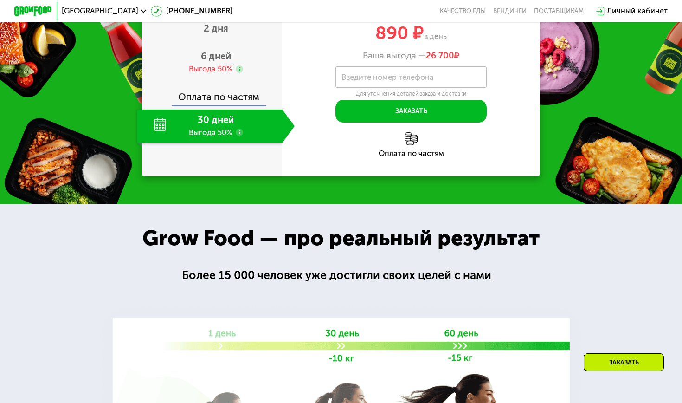
scroll to position [1062, 0]
